Goal: Task Accomplishment & Management: Use online tool/utility

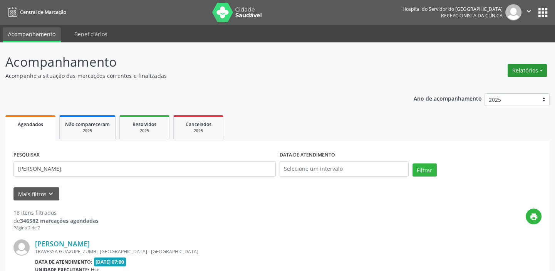
click at [512, 68] on button "Relatórios" at bounding box center [527, 70] width 39 height 13
click at [474, 89] on link "Agendamentos" at bounding box center [505, 86] width 83 height 11
select select "8"
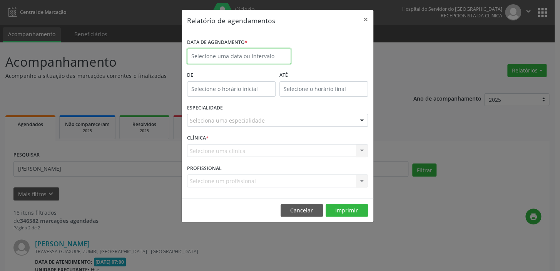
click at [210, 52] on input "text" at bounding box center [239, 56] width 104 height 15
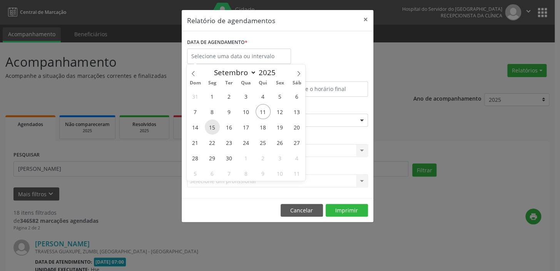
click at [215, 131] on span "15" at bounding box center [212, 126] width 15 height 15
type input "[DATE]"
click at [215, 131] on span "15" at bounding box center [212, 126] width 15 height 15
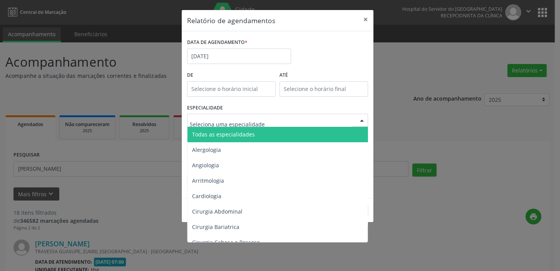
click at [228, 141] on span "Todas as especialidades" at bounding box center [278, 134] width 181 height 15
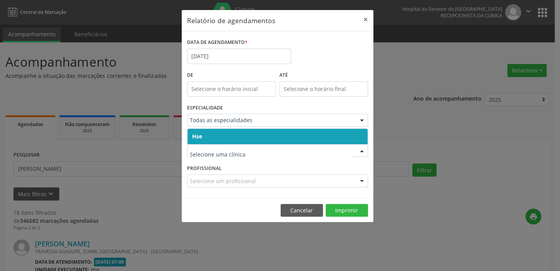
click at [227, 156] on div at bounding box center [277, 150] width 181 height 13
click at [243, 135] on span "Hse" at bounding box center [278, 136] width 180 height 15
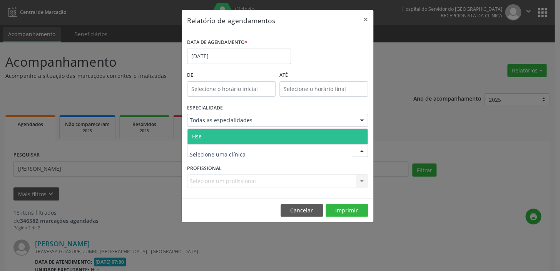
click at [243, 150] on div at bounding box center [277, 150] width 181 height 13
click at [252, 132] on span "Hse" at bounding box center [278, 136] width 180 height 15
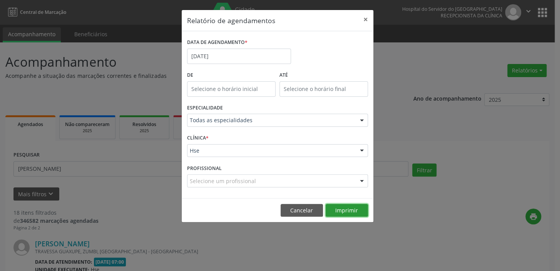
click at [346, 213] on button "Imprimir" at bounding box center [347, 210] width 42 height 13
click at [239, 52] on input "[DATE]" at bounding box center [239, 56] width 104 height 15
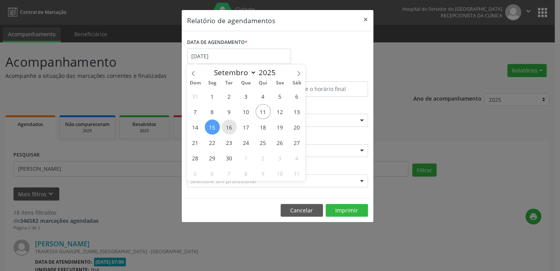
click at [230, 130] on span "16" at bounding box center [229, 126] width 15 height 15
type input "[DATE]"
click at [230, 130] on span "16" at bounding box center [229, 126] width 15 height 15
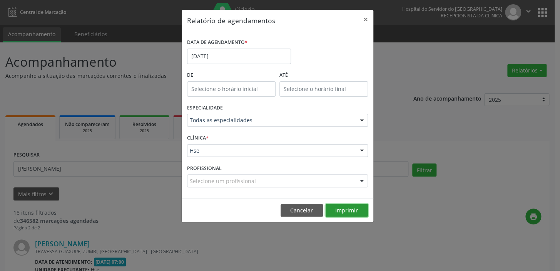
click at [344, 205] on button "Imprimir" at bounding box center [347, 210] width 42 height 13
